Goal: Find specific page/section: Find specific page/section

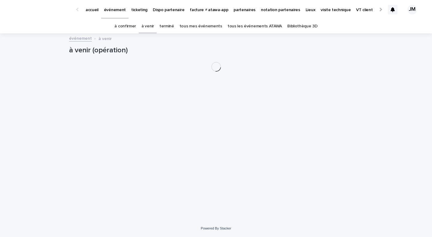
click at [244, 26] on link "tous les événements ATAWA" at bounding box center [255, 26] width 54 height 14
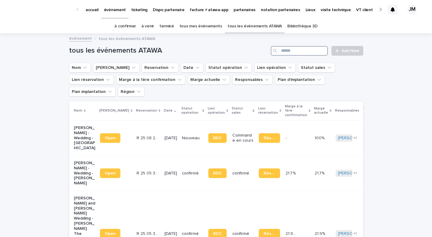
click at [296, 53] on input "Search" at bounding box center [299, 51] width 57 height 10
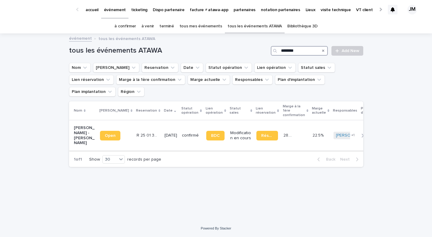
type input "********"
click at [182, 130] on div "confirmé" at bounding box center [191, 135] width 19 height 10
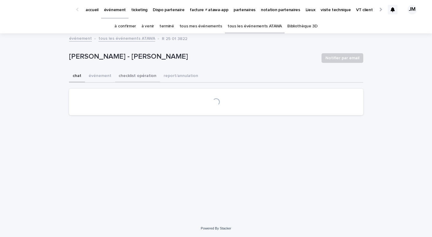
click at [125, 75] on button "checklist opération" at bounding box center [137, 76] width 45 height 13
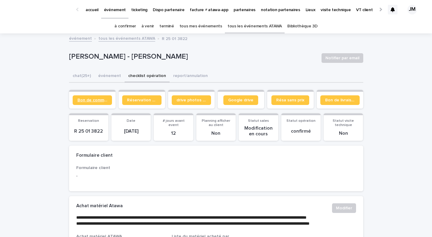
click at [96, 103] on link "Bon de commande" at bounding box center [92, 100] width 39 height 10
